Goal: Transaction & Acquisition: Purchase product/service

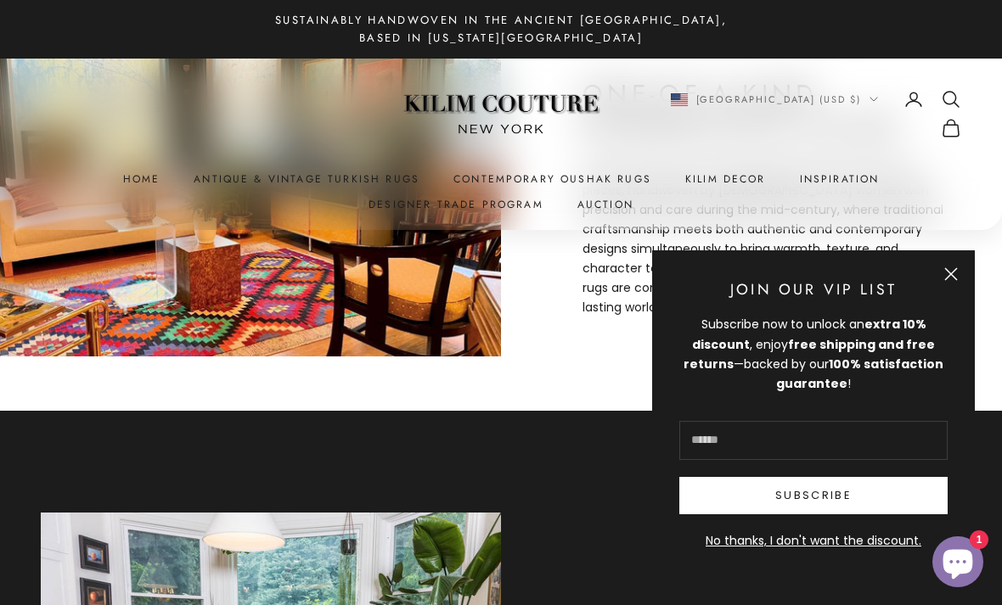
scroll to position [678, 0]
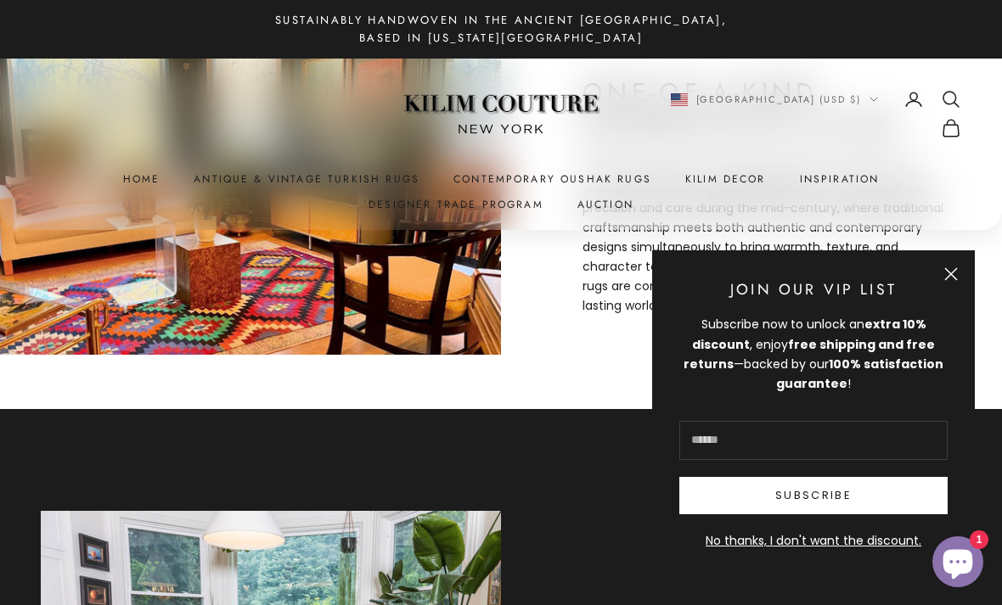
click at [951, 281] on button "Close" at bounding box center [951, 274] width 14 height 14
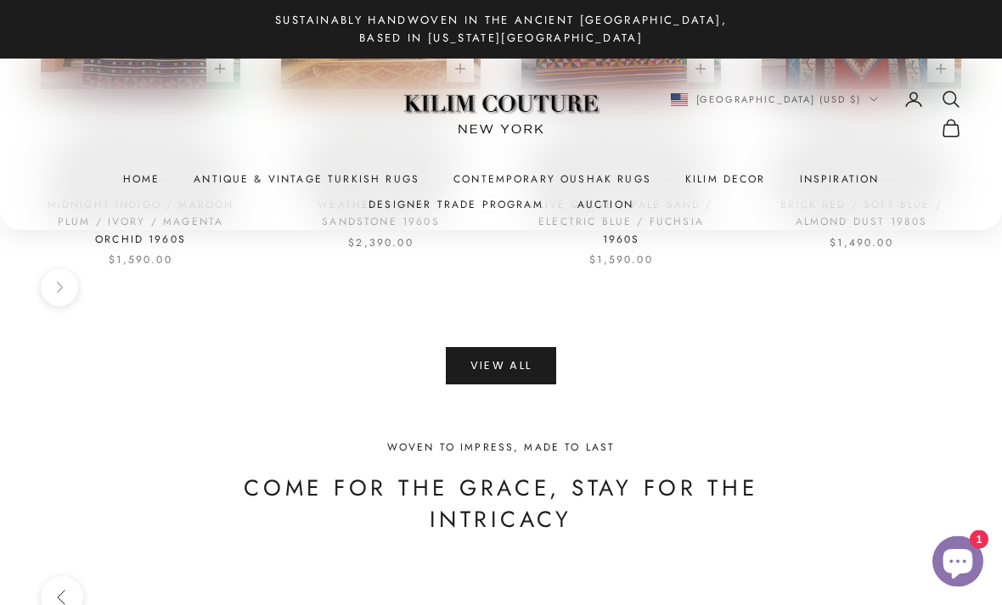
scroll to position [3750, 0]
click at [511, 349] on link "View All" at bounding box center [501, 367] width 111 height 37
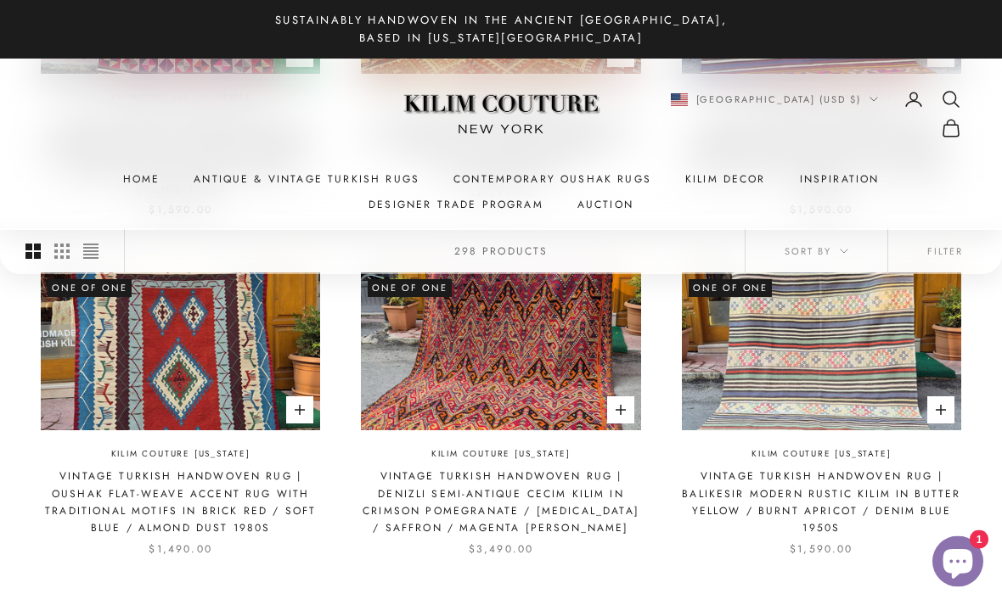
scroll to position [703, 0]
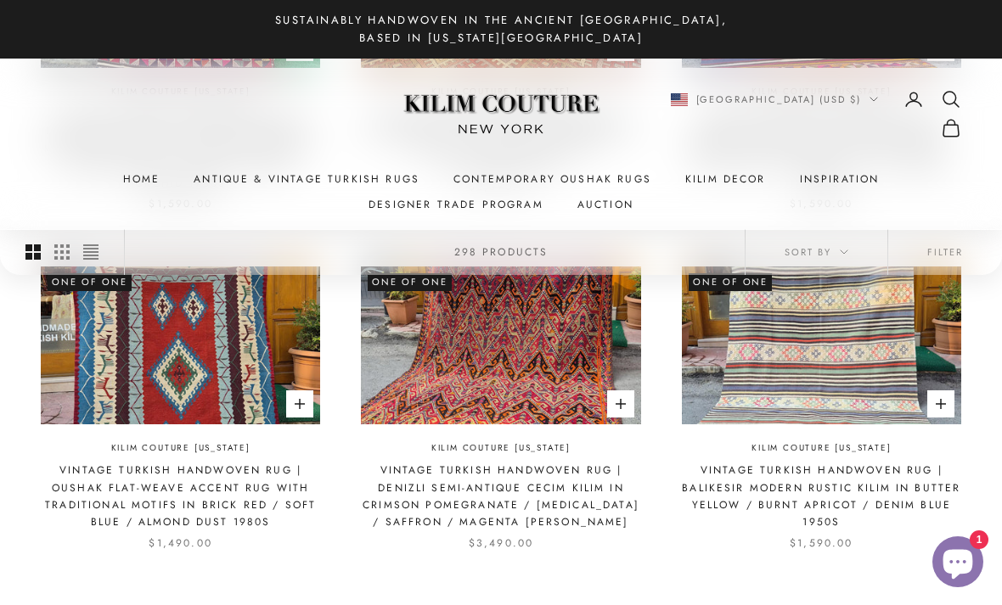
click at [872, 370] on img at bounding box center [821, 345] width 279 height 157
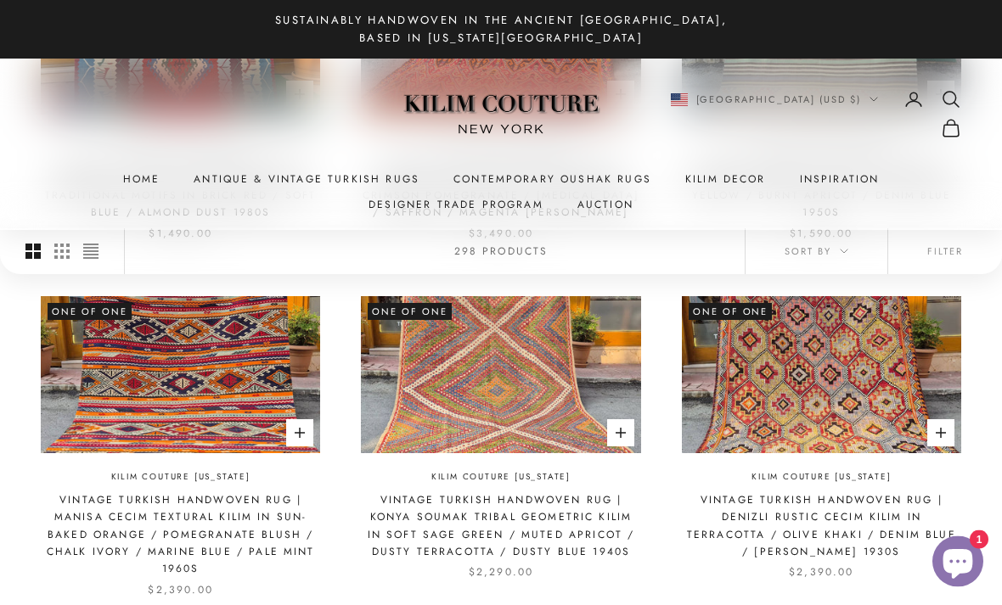
scroll to position [1013, 0]
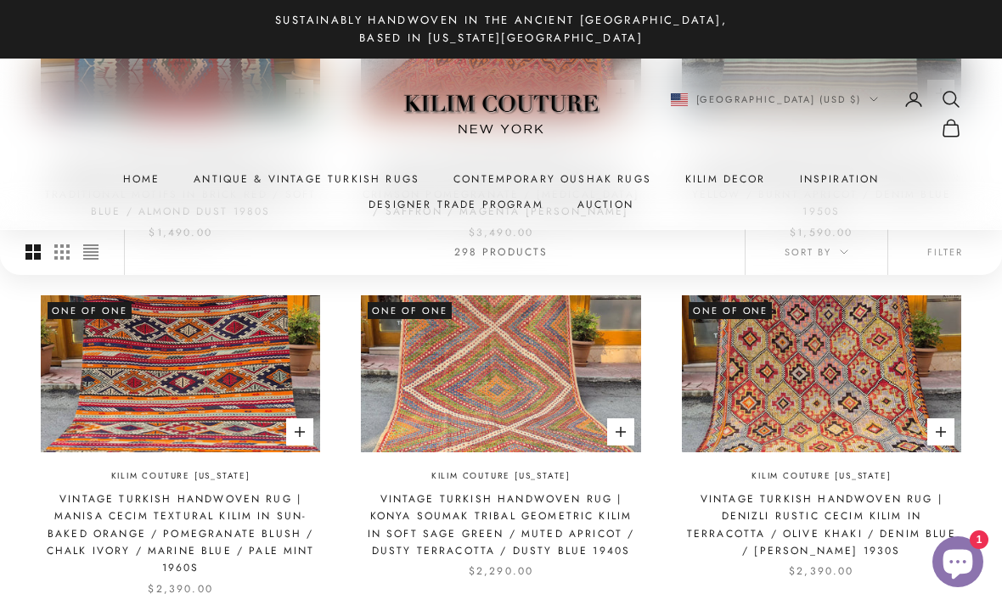
click at [885, 407] on img at bounding box center [821, 373] width 279 height 157
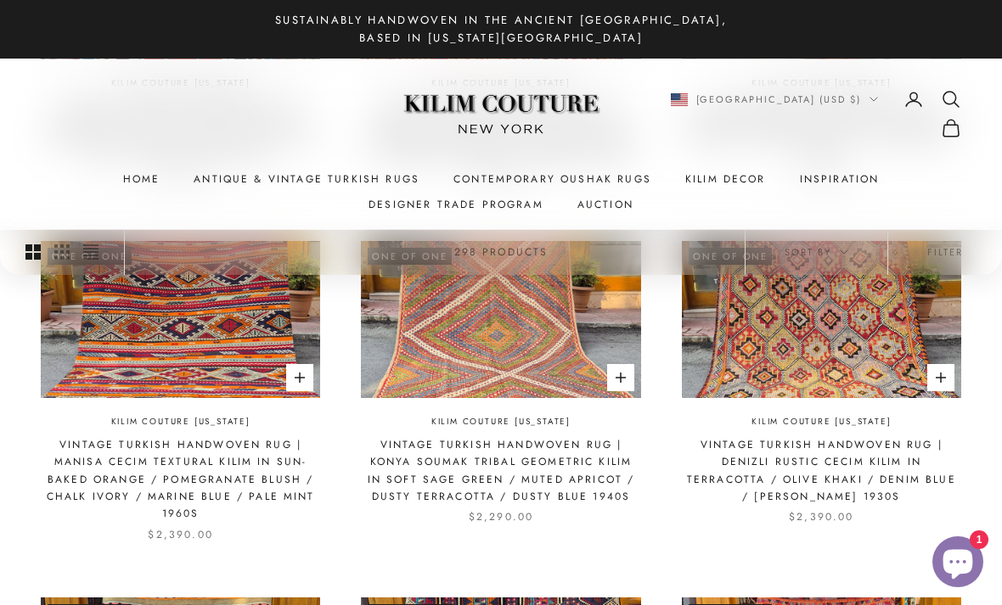
click at [400, 365] on img at bounding box center [500, 319] width 279 height 157
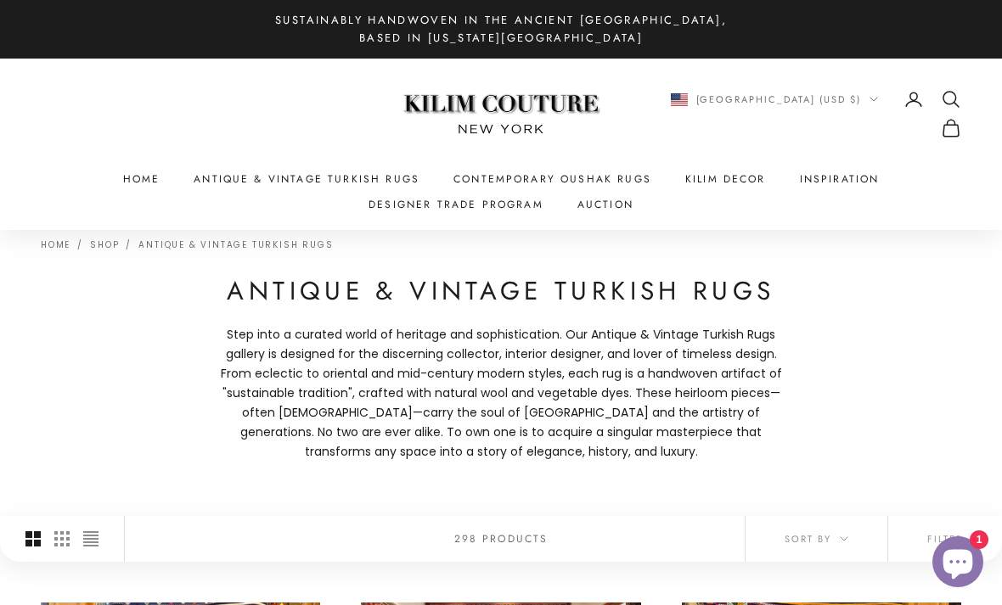
scroll to position [0, 0]
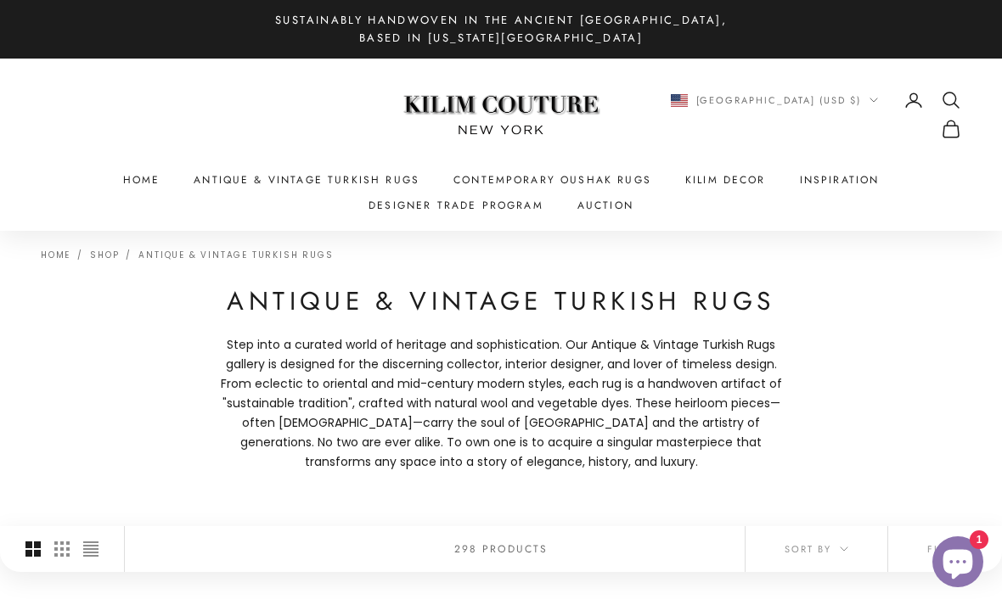
click at [103, 252] on link "Shop" at bounding box center [104, 255] width 29 height 13
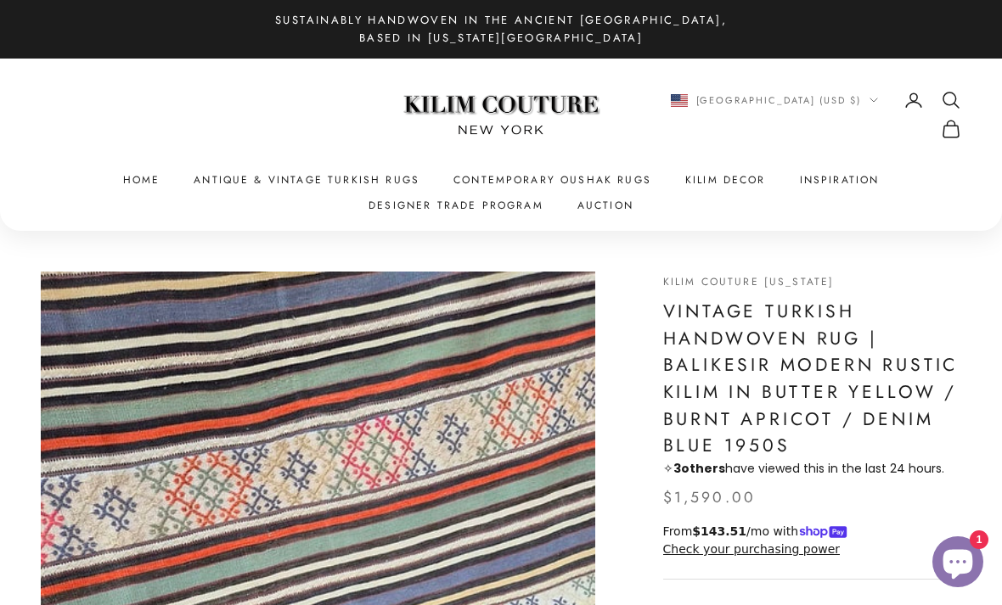
scroll to position [0, 2298]
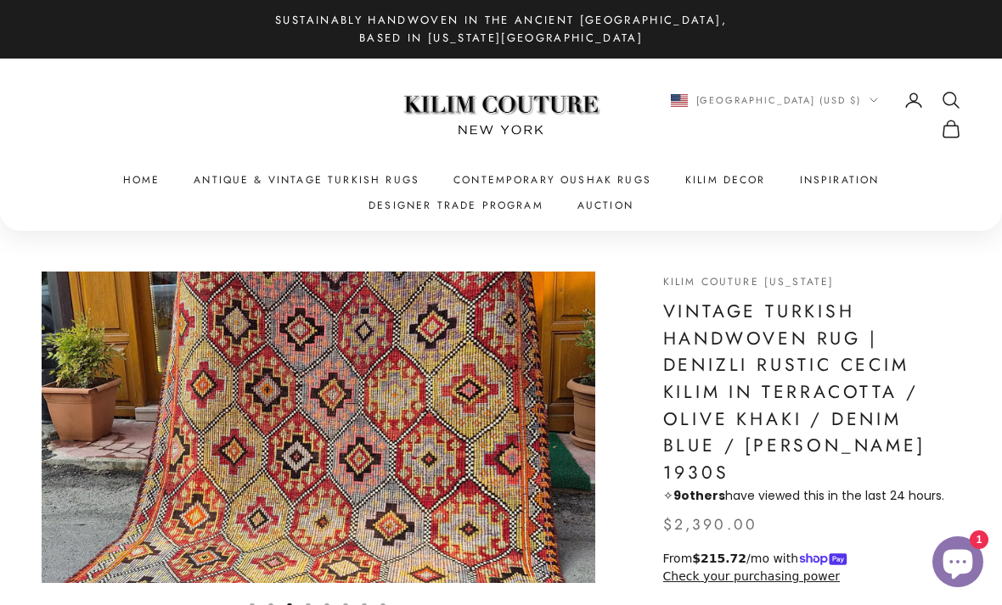
scroll to position [0, 1148]
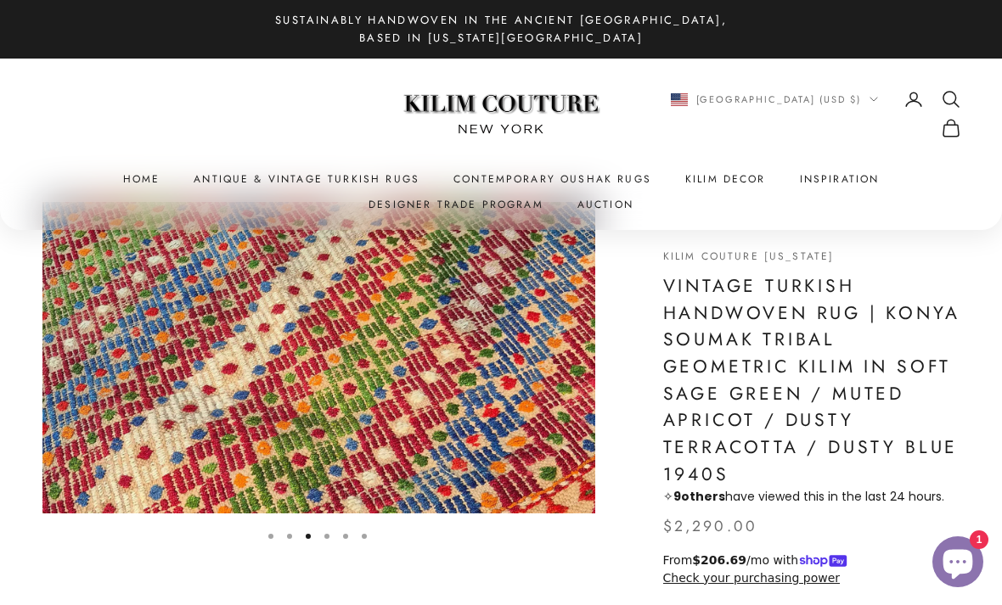
scroll to position [0, 1148]
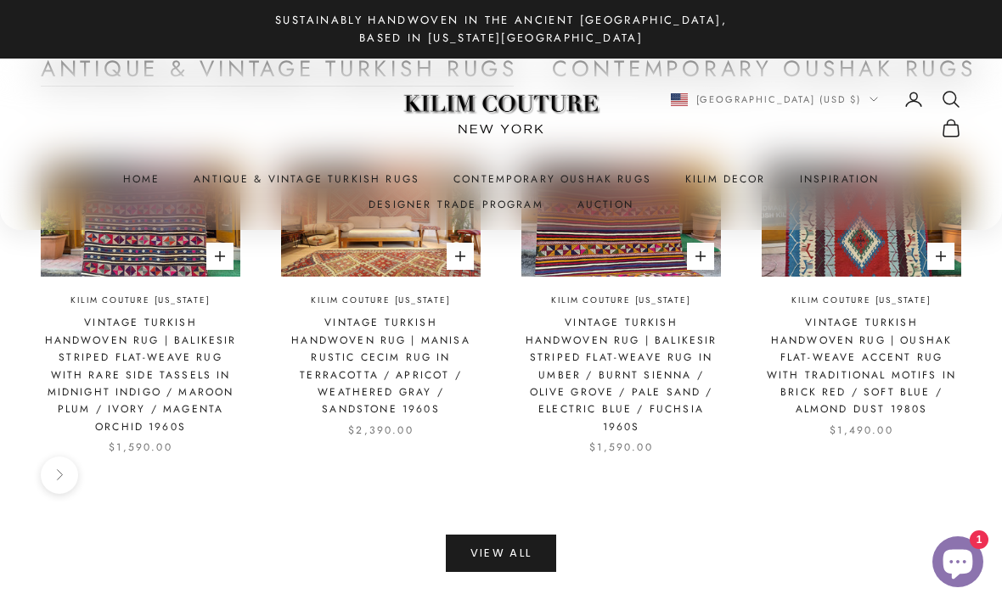
scroll to position [3579, 0]
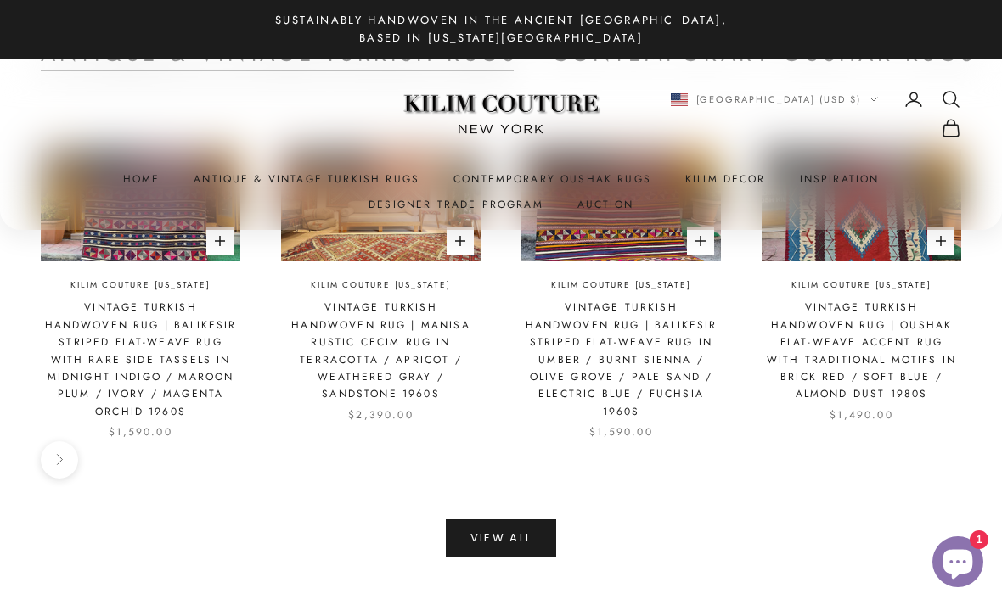
click at [516, 519] on link "View All" at bounding box center [501, 537] width 111 height 37
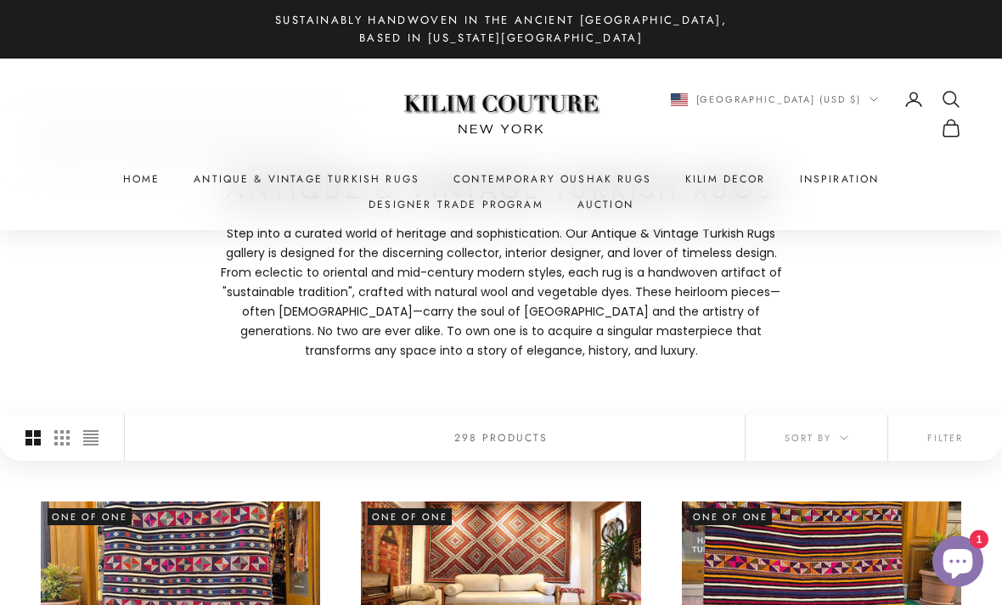
scroll to position [118, 0]
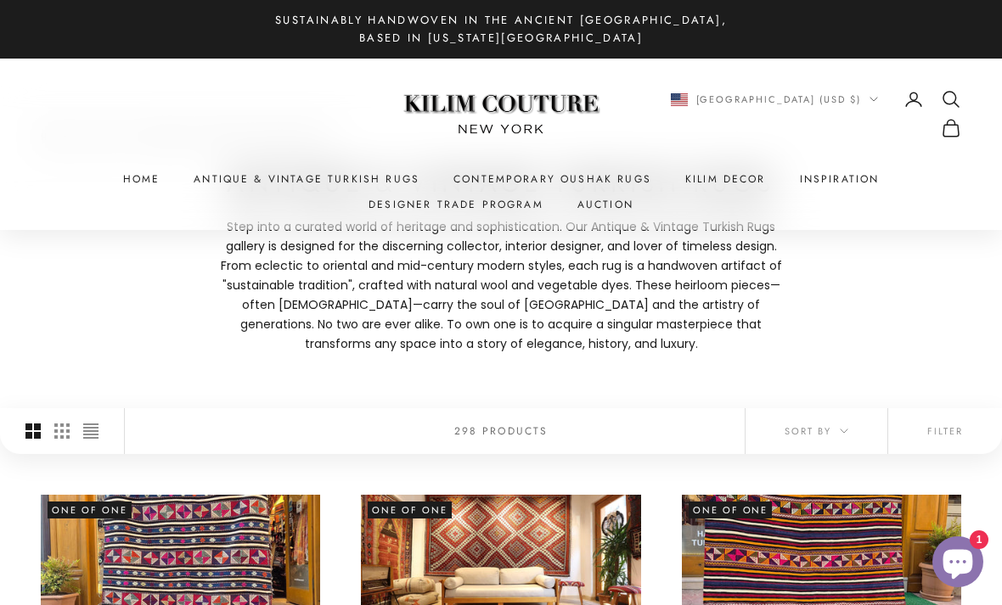
click at [91, 432] on icon "Switch to compact product images" at bounding box center [90, 431] width 15 height 15
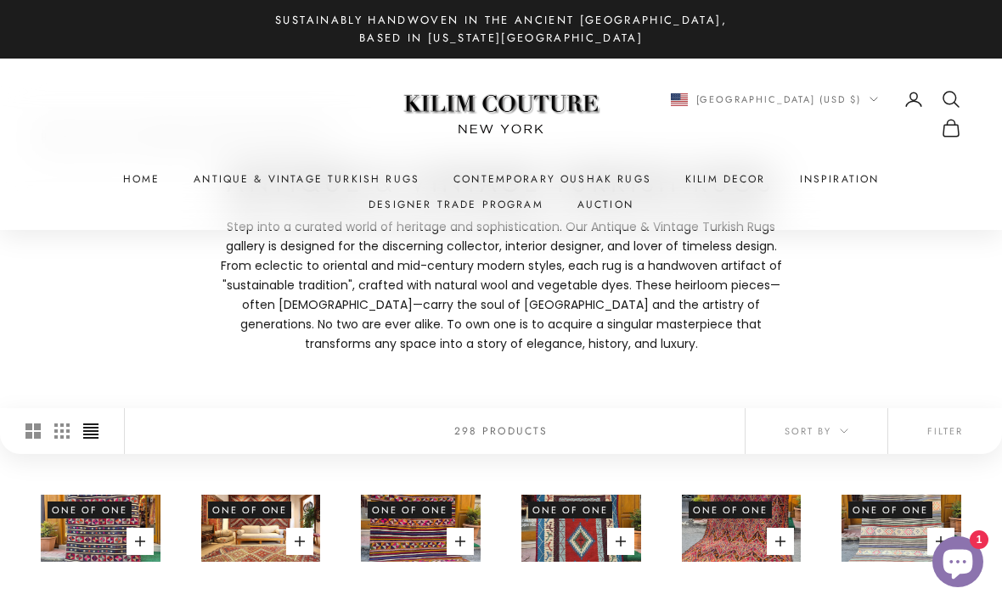
click at [67, 427] on icon "Switch to smaller product images" at bounding box center [61, 431] width 15 height 15
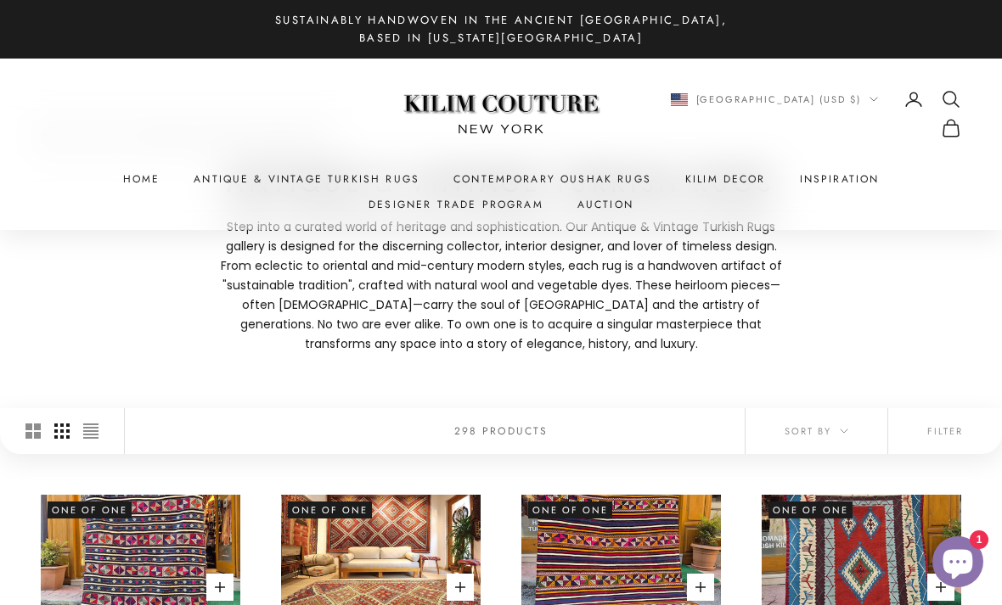
click at [944, 427] on button "Filter" at bounding box center [945, 431] width 114 height 46
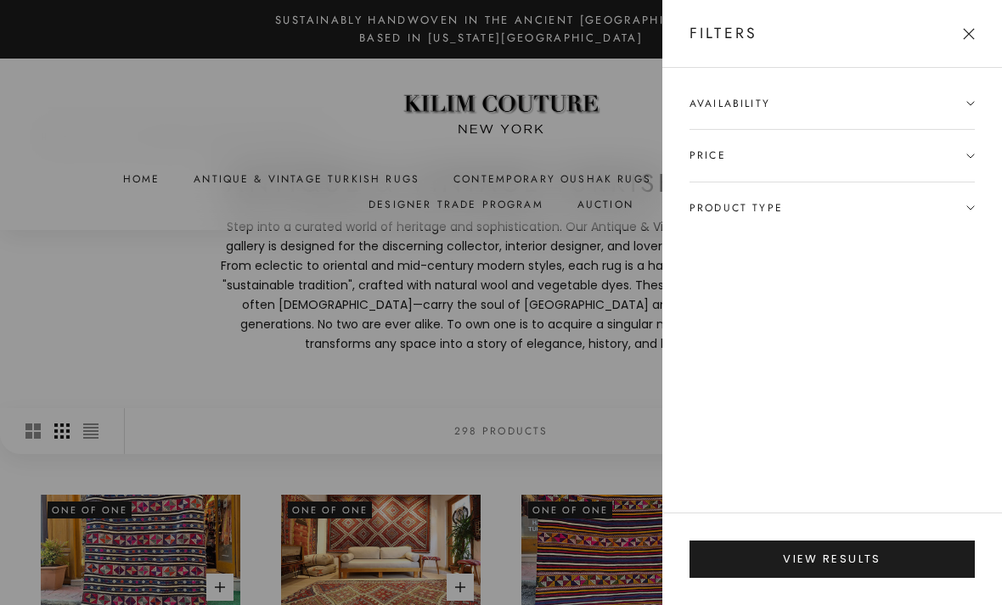
click at [972, 98] on span "Availability" at bounding box center [831, 112] width 285 height 34
click at [968, 245] on span "Product type" at bounding box center [831, 241] width 285 height 51
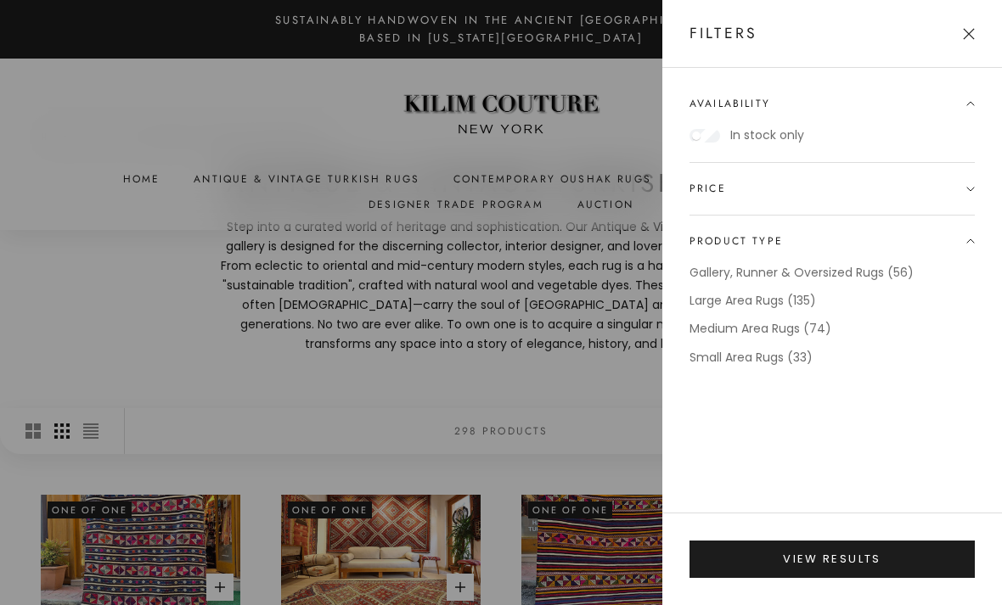
click at [801, 334] on label "Medium Area Rugs (74)" at bounding box center [760, 329] width 142 height 20
click at [874, 578] on button "View results" at bounding box center [831, 559] width 285 height 37
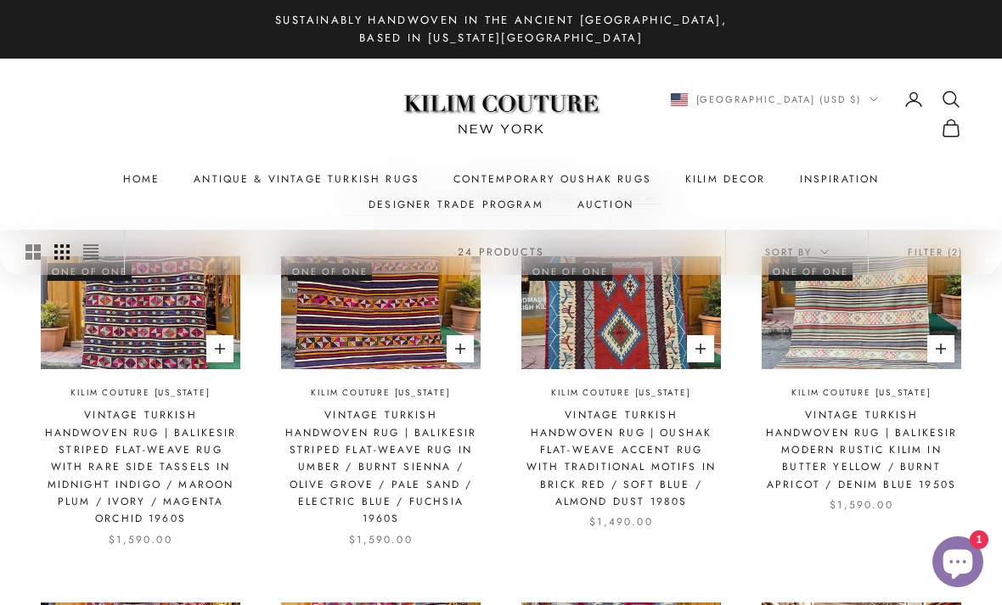
scroll to position [418, 0]
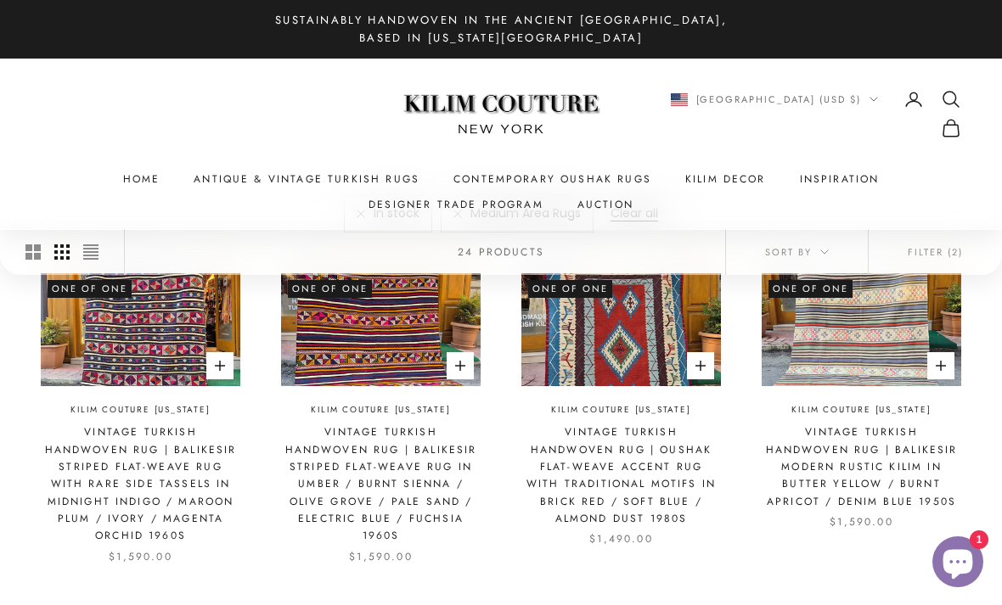
click at [823, 260] on span "Sort by" at bounding box center [797, 251] width 64 height 15
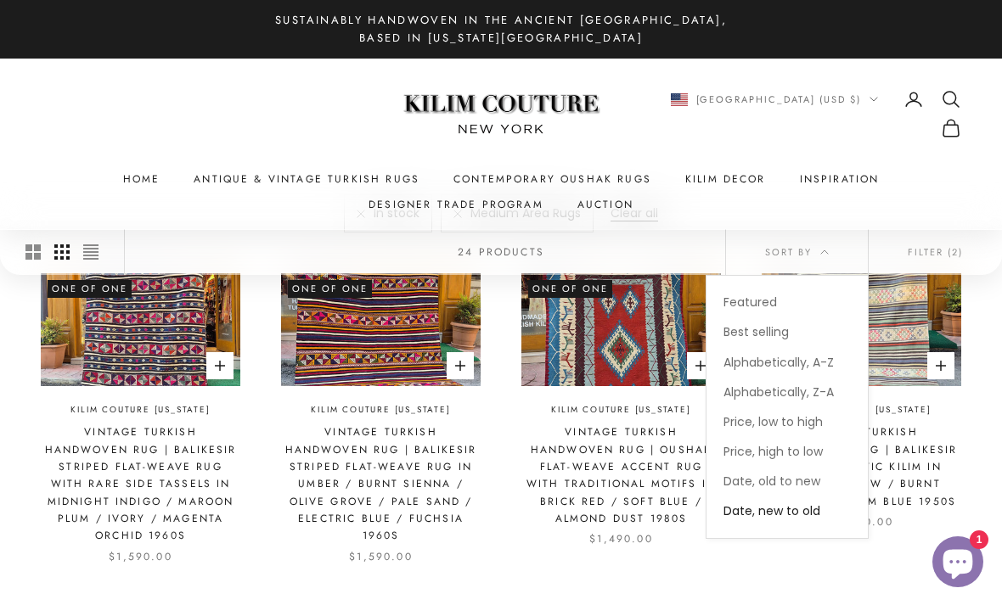
click at [813, 426] on span "Price, low to high" at bounding box center [772, 421] width 99 height 17
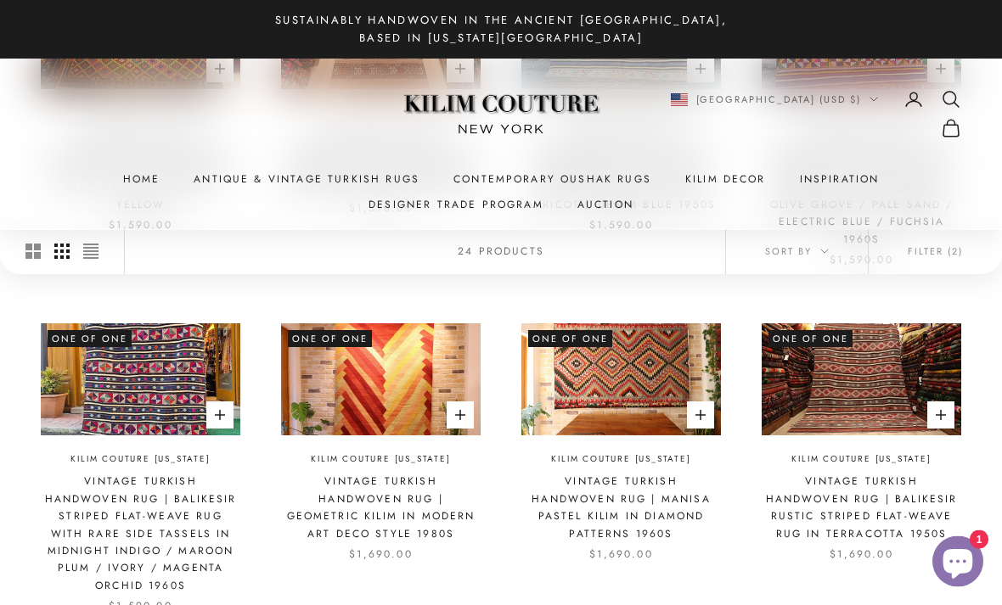
scroll to position [1044, 0]
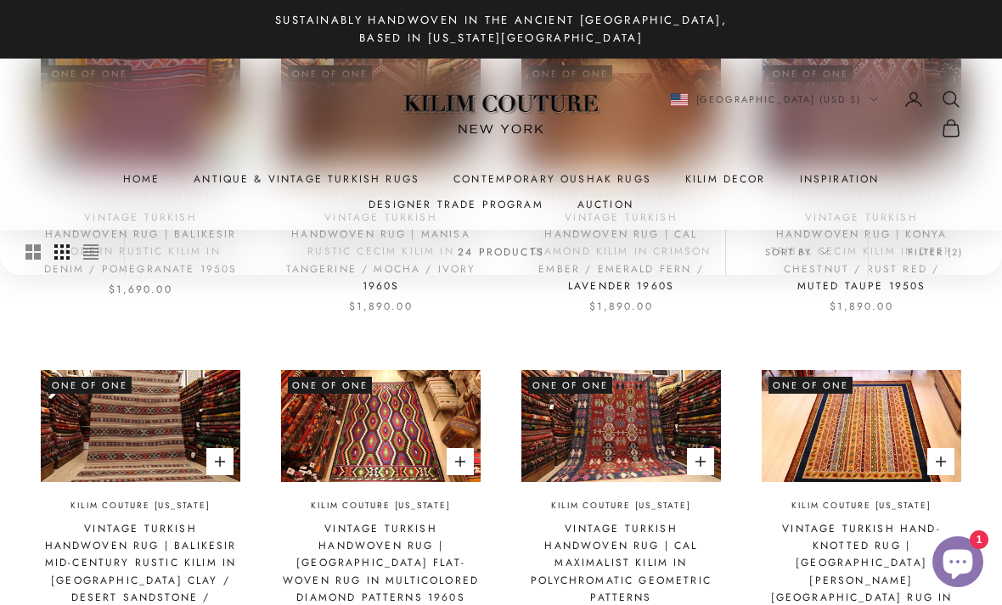
scroll to position [961, 0]
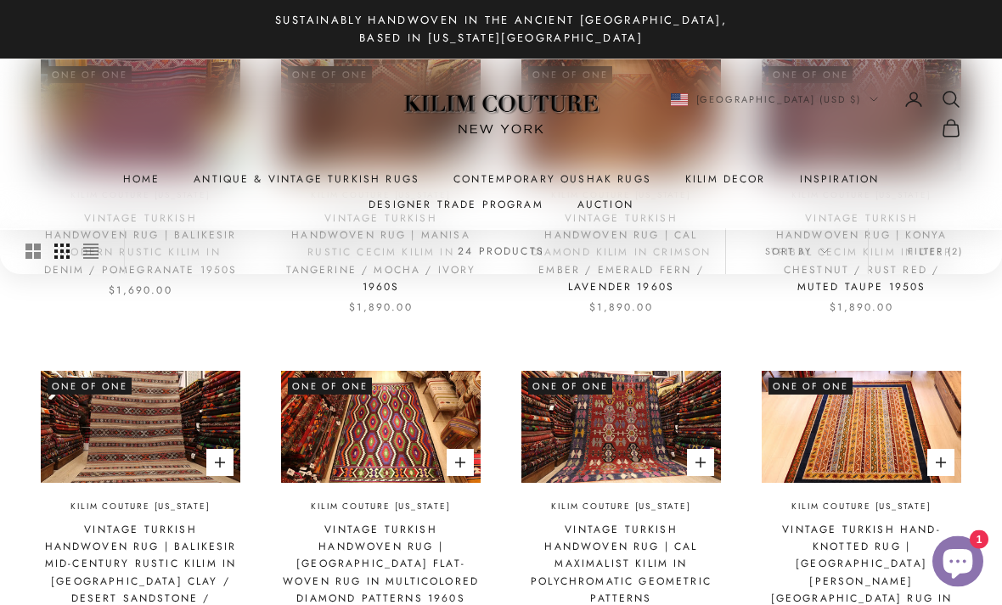
click at [81, 441] on img at bounding box center [140, 428] width 199 height 112
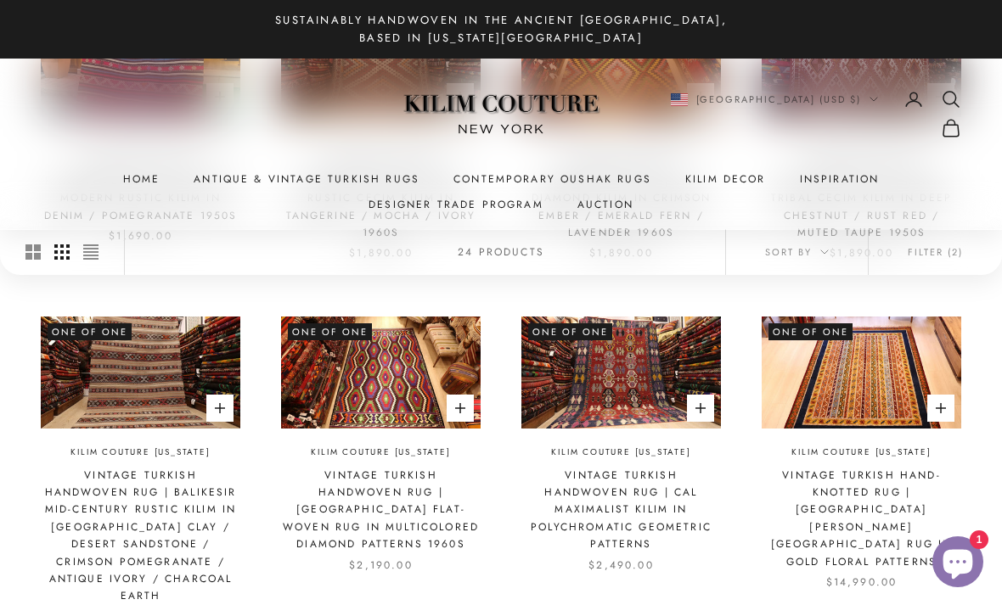
click at [76, 467] on link "Vintage Turkish Handwoven Rug | Balikesir Mid-Century Rustic Kilim in [GEOGRAPH…" at bounding box center [140, 536] width 199 height 138
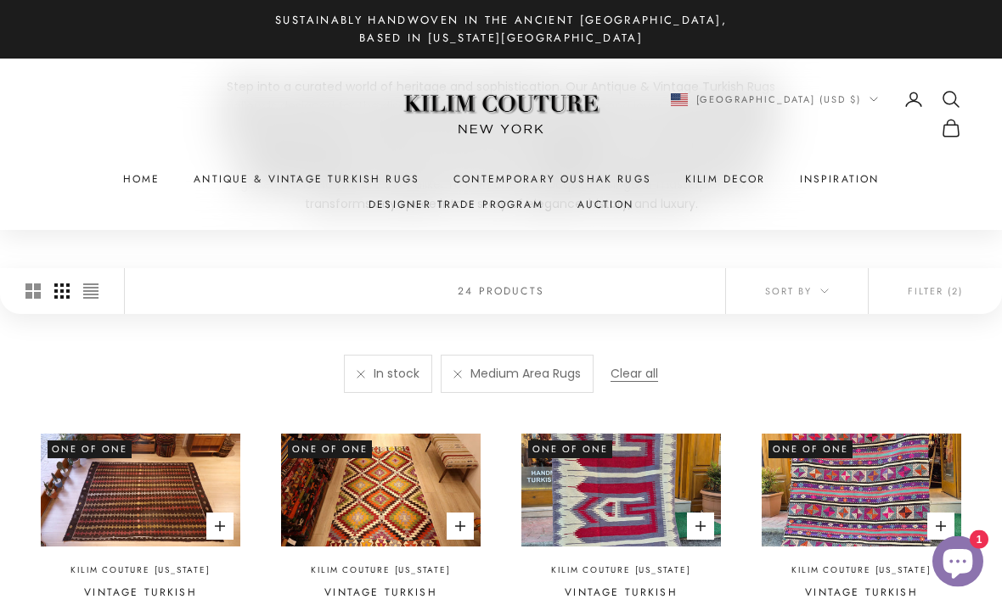
scroll to position [259, 0]
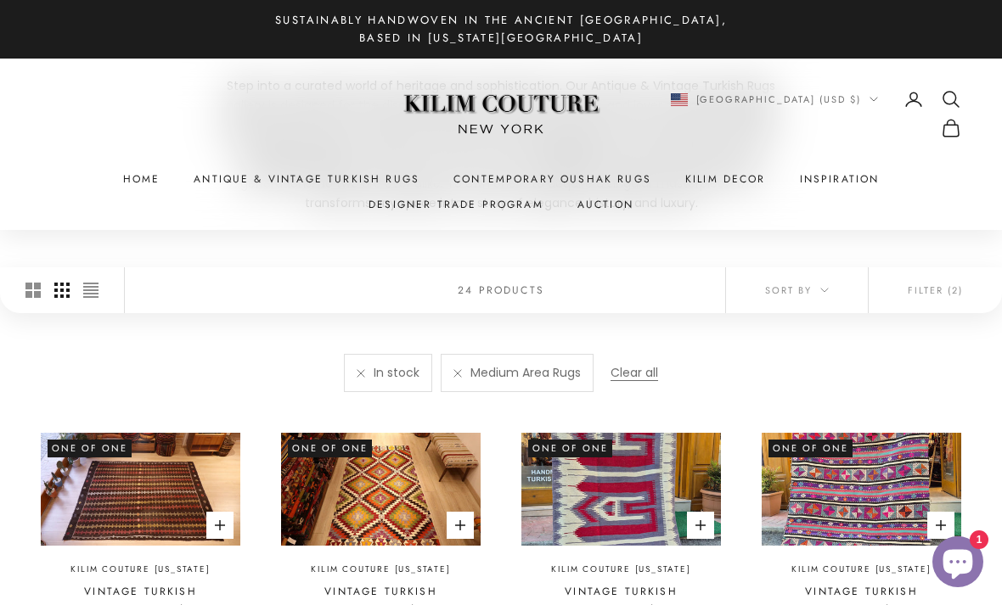
click at [307, 518] on img at bounding box center [380, 489] width 199 height 112
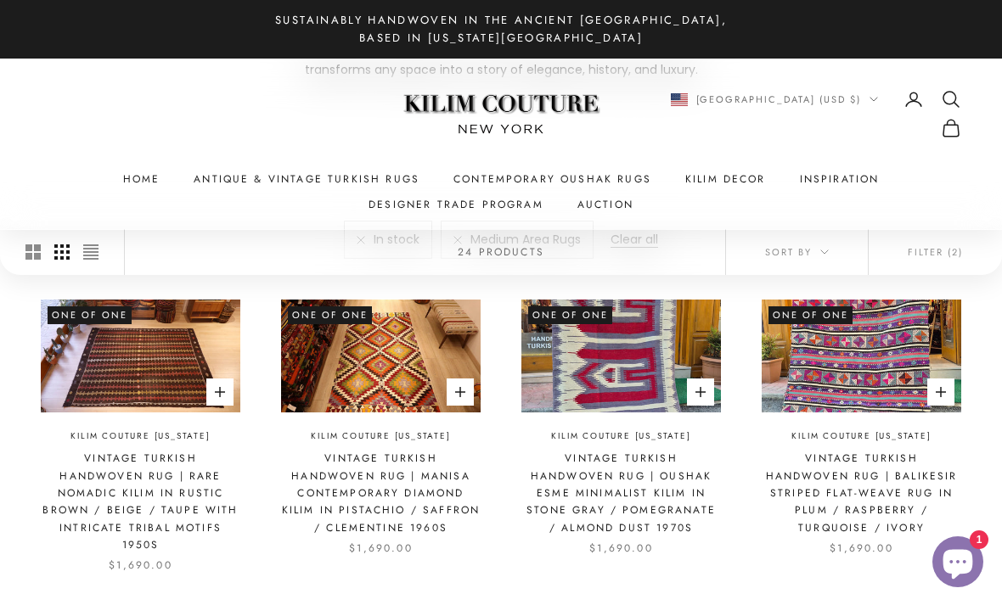
scroll to position [394, 0]
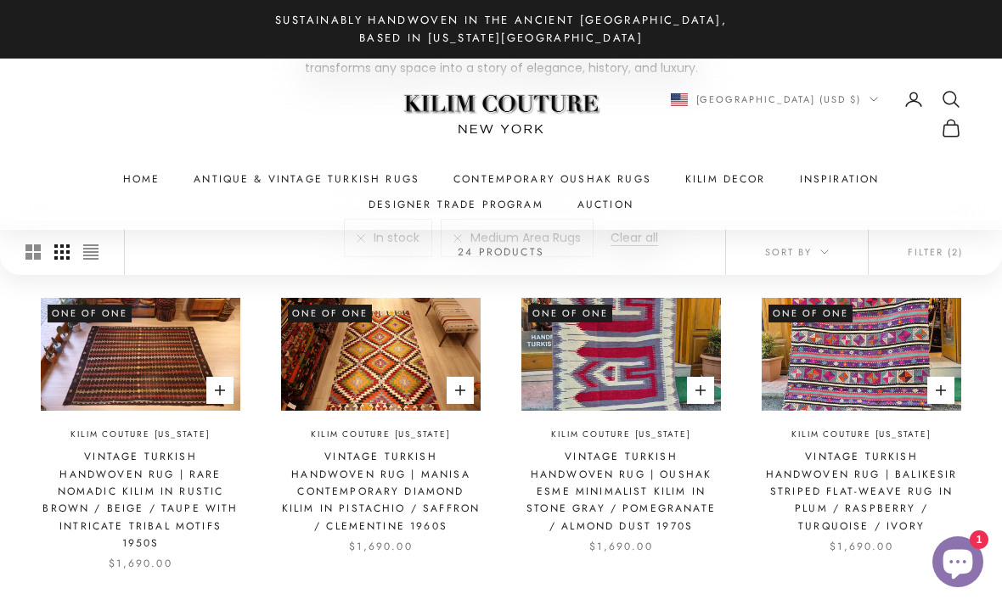
click at [55, 390] on img at bounding box center [140, 354] width 199 height 112
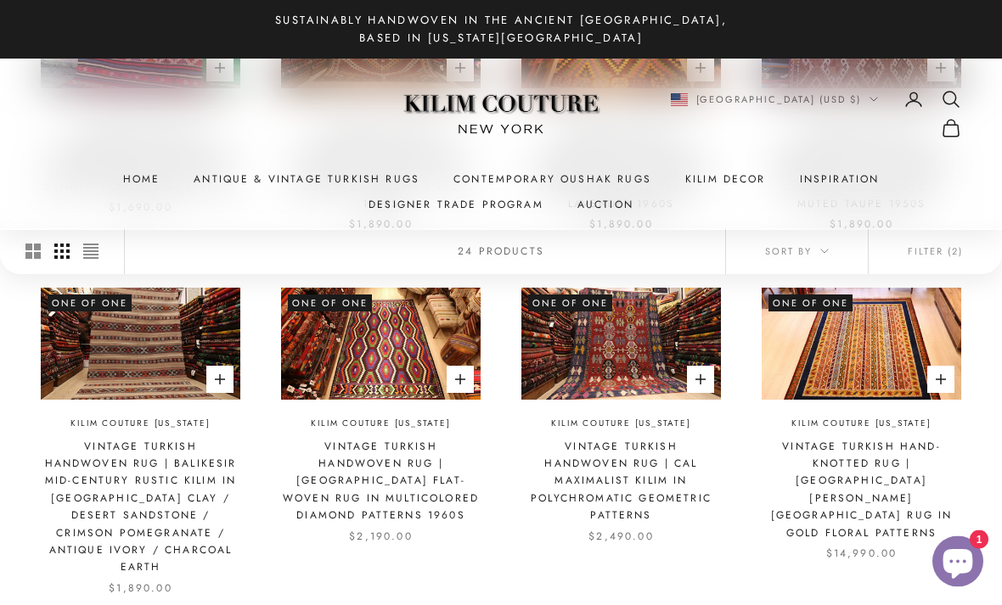
scroll to position [1047, 0]
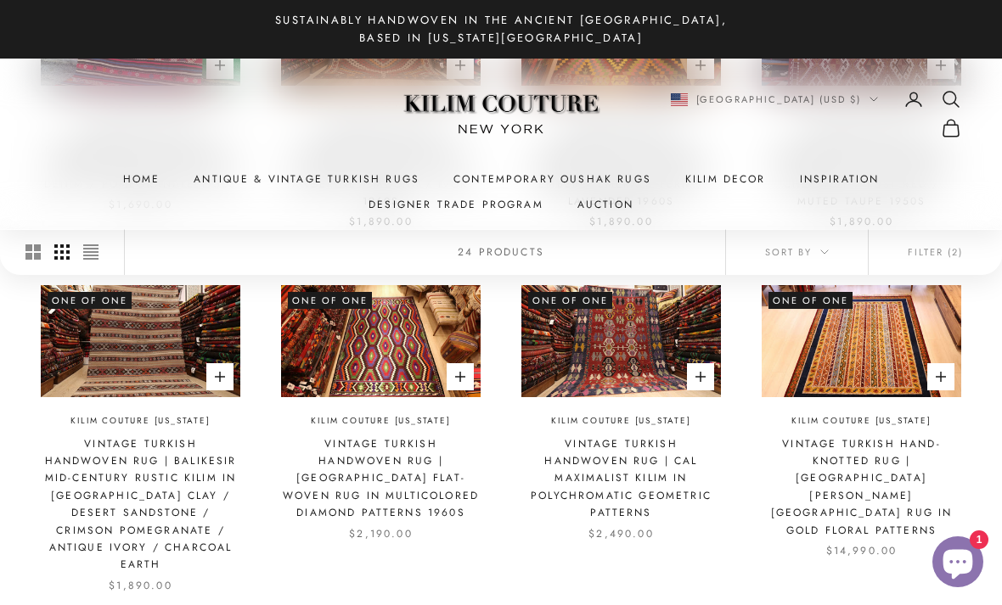
click at [75, 485] on link "Vintage Turkish Handwoven Rug | Balikesir Mid-Century Rustic Kilim in [GEOGRAPH…" at bounding box center [140, 504] width 199 height 138
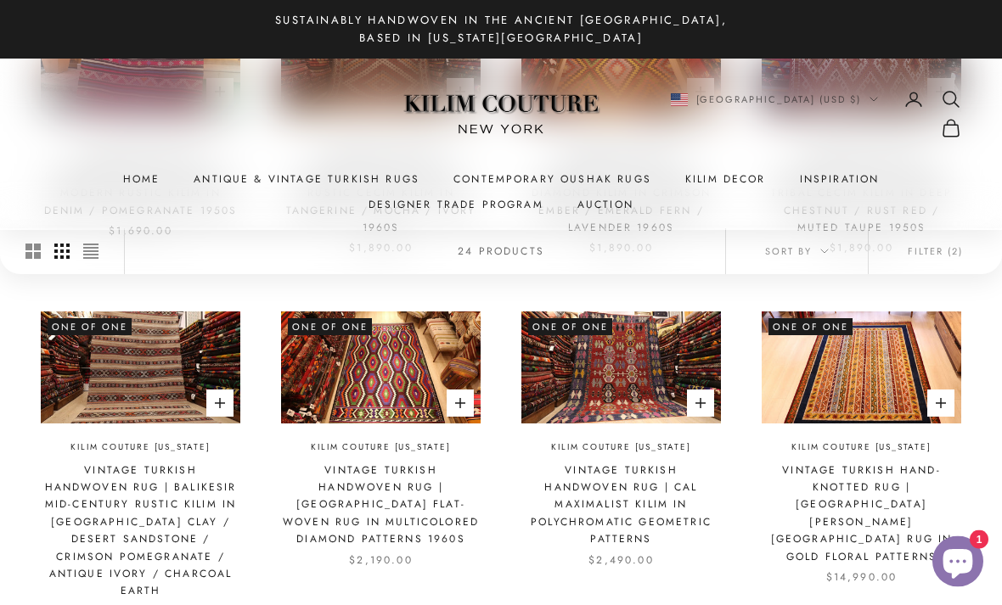
scroll to position [1023, 0]
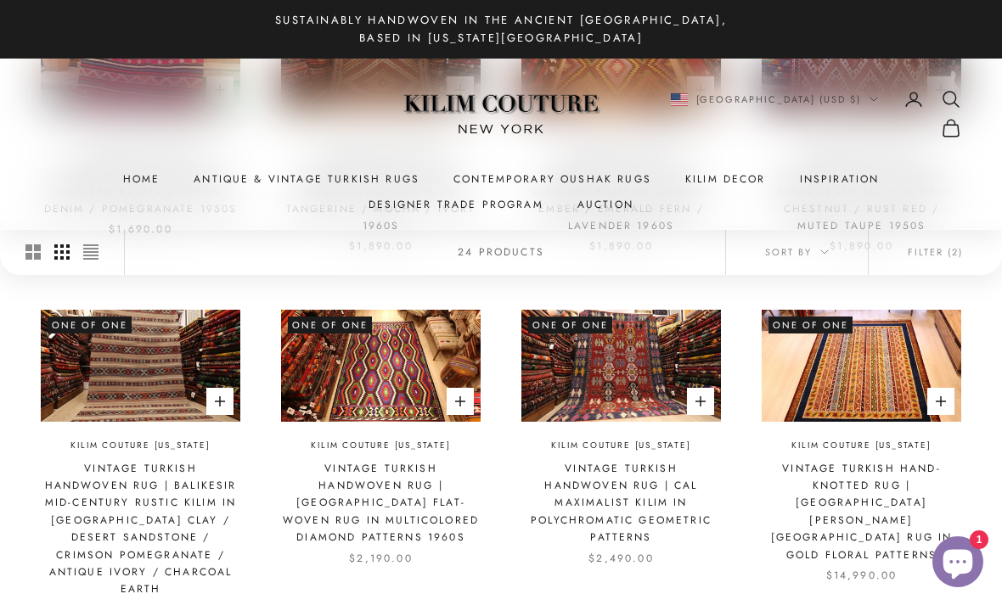
click at [613, 350] on img at bounding box center [620, 366] width 199 height 112
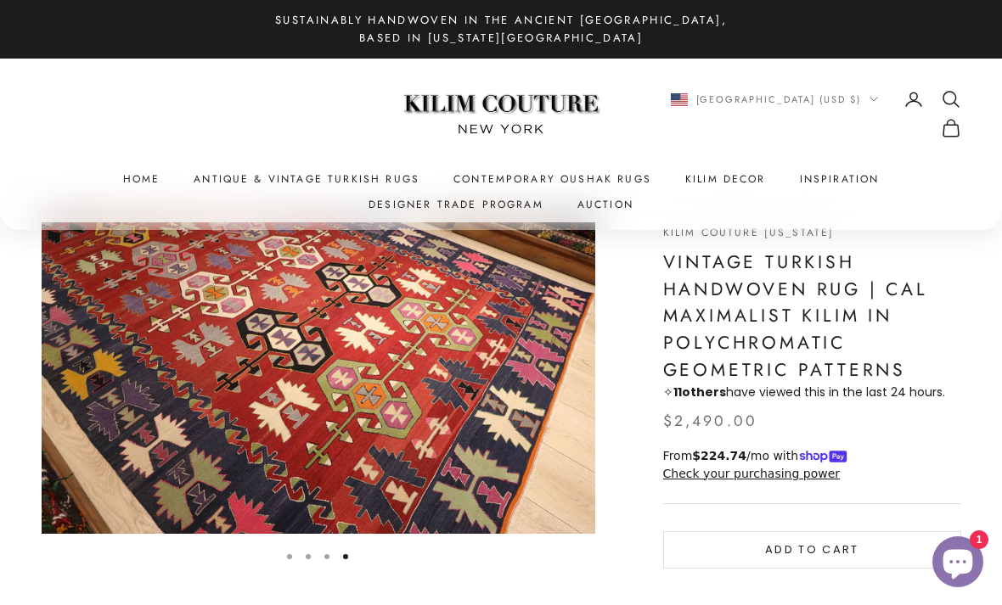
scroll to position [0, 1722]
